Goal: Ask a question

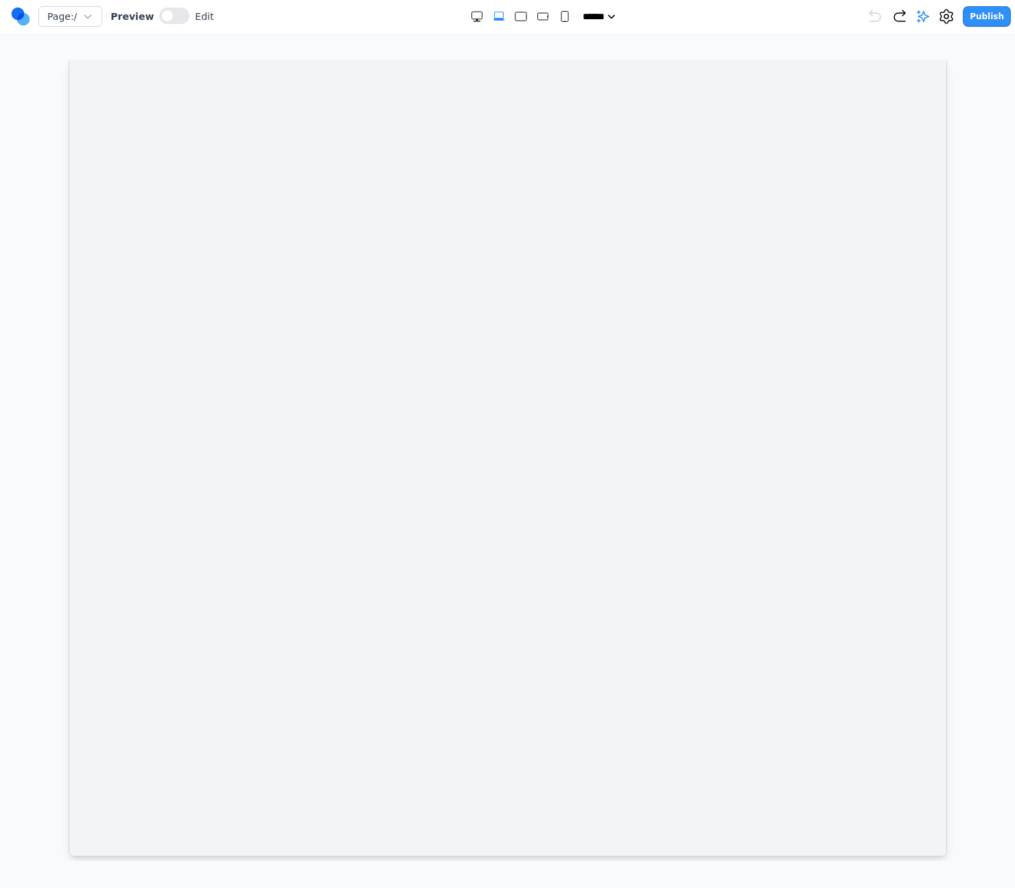
click at [390, 465] on div at bounding box center [507, 456] width 877 height 799
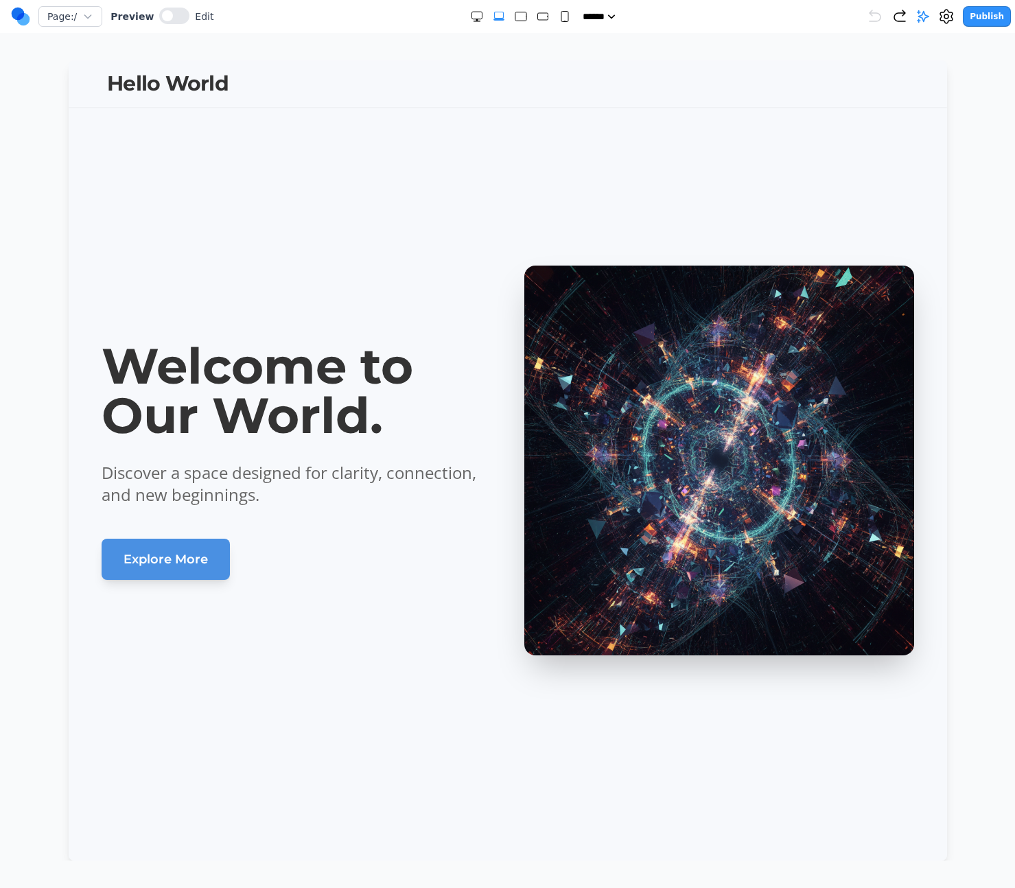
click at [424, 508] on div "Welcome to Our World. Discover a space designed for clarity, connection, and ne…" at bounding box center [296, 460] width 390 height 239
